Goal: Task Accomplishment & Management: Use online tool/utility

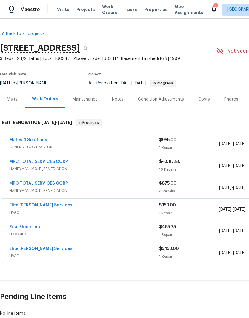
click at [39, 141] on link "Mates 4 Solutions" at bounding box center [28, 140] width 38 height 4
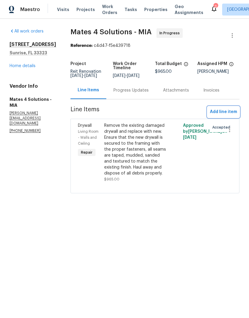
click at [231, 116] on span "Add line item" at bounding box center [223, 111] width 27 height 7
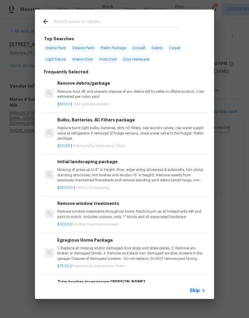
click at [98, 25] on input "text" at bounding box center [116, 22] width 127 height 9
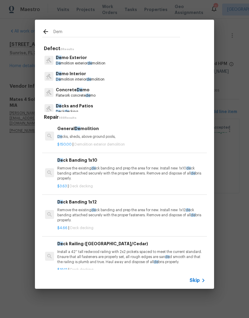
type input "Demo"
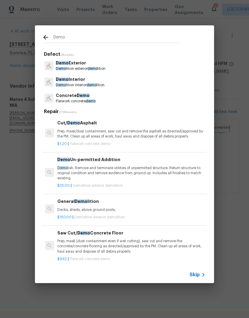
click at [94, 79] on p "Demo Interior" at bounding box center [80, 79] width 49 height 6
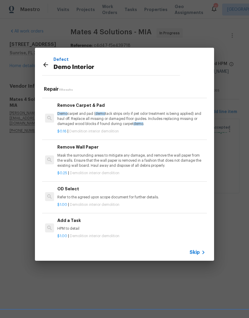
scroll to position [278, 0]
click at [81, 219] on h6 "Add a Task" at bounding box center [131, 220] width 148 height 7
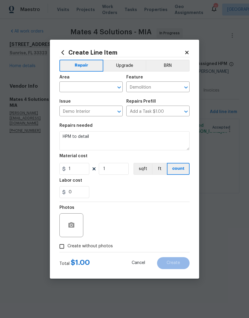
click at [93, 86] on input "text" at bounding box center [82, 87] width 47 height 9
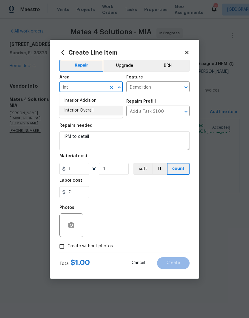
click at [102, 112] on li "Interior Overall" at bounding box center [90, 111] width 63 height 10
type input "Interior Overall"
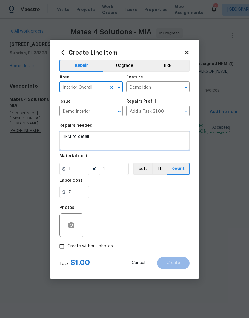
click at [117, 141] on textarea "HPM to detail" at bounding box center [124, 140] width 130 height 19
click at [94, 137] on textarea "HPM to detail- demo and remove trash" at bounding box center [124, 140] width 130 height 19
click at [188, 136] on textarea "HPM to detail- install plastic barrier for demo and remove trash" at bounding box center [124, 140] width 130 height 19
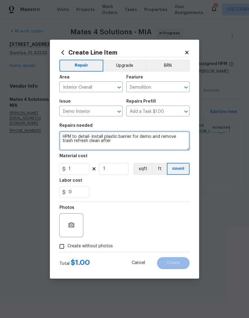
type textarea "HPM to detail- install plastic barrier for demo and remove trash refresh clean …"
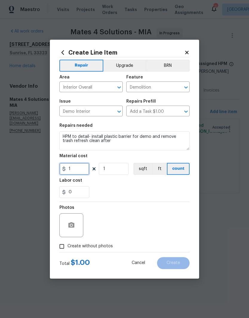
click at [88, 169] on input "1" at bounding box center [74, 169] width 30 height 12
type input "125"
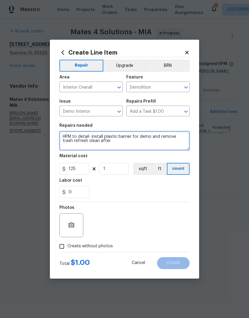
click at [125, 146] on textarea "HPM to detail- install plastic barrier for demo and remove trash refresh clean …" at bounding box center [124, 140] width 130 height 19
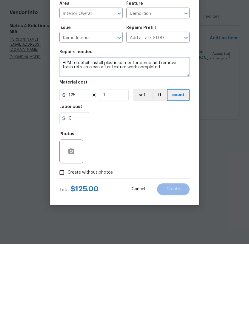
type textarea "HPM to detail- install plastic barrier for demo and remove trash refresh clean …"
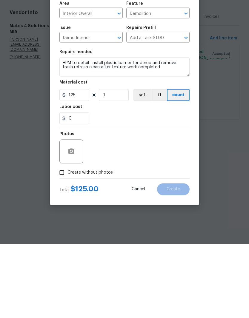
click at [65, 241] on input "Create without photos" at bounding box center [61, 246] width 11 height 11
checkbox input "true"
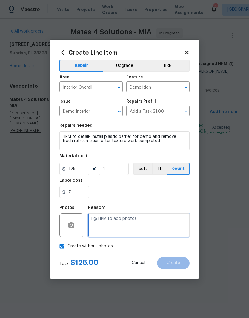
click at [151, 220] on textarea at bounding box center [139, 226] width 102 height 24
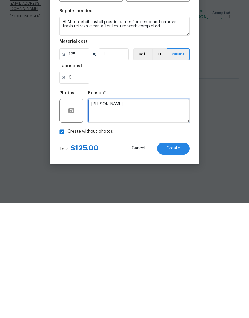
type textarea "W"
type textarea "REIT quote approved"
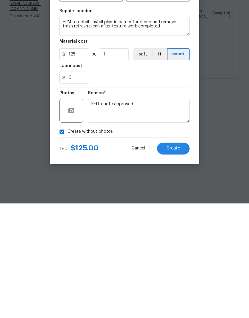
click at [183, 257] on button "Create" at bounding box center [173, 263] width 33 height 12
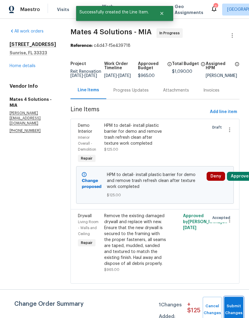
click at [235, 308] on span "Submit Changes" at bounding box center [233, 310] width 13 height 14
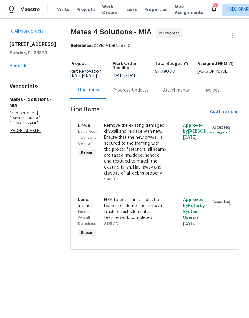
click at [30, 68] on link "Home details" at bounding box center [23, 66] width 26 height 4
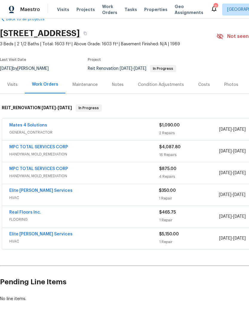
scroll to position [14, 0]
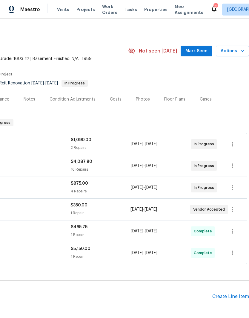
scroll to position [0, 88]
